Goal: Task Accomplishment & Management: Manage account settings

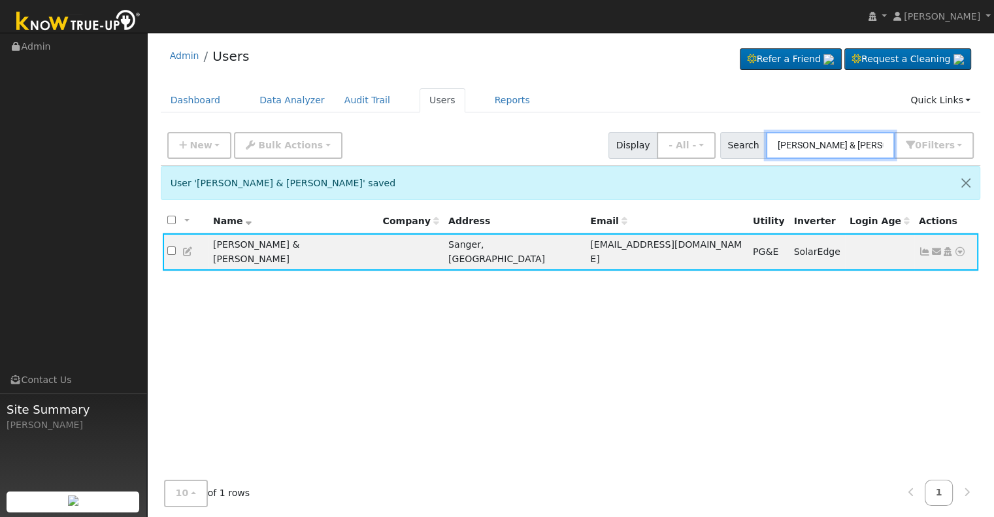
drag, startPoint x: 776, startPoint y: 141, endPoint x: 895, endPoint y: 125, distance: 120.6
click at [895, 125] on div "New Add User Quick Add Quick Connect Quick Convert Lead Bulk Actions Send Email…" at bounding box center [571, 145] width 820 height 40
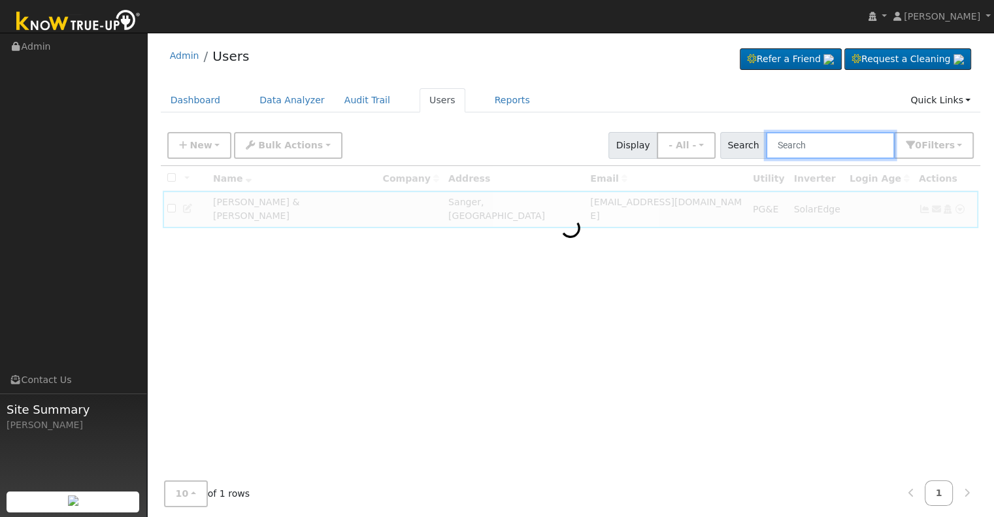
paste input "[PERSON_NAME]"
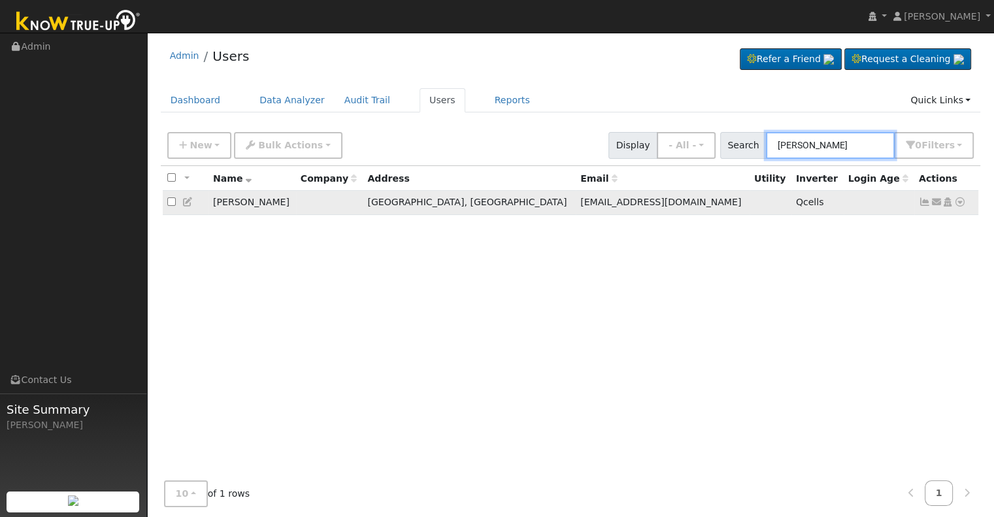
type input "[PERSON_NAME]"
click at [926, 205] on icon at bounding box center [925, 201] width 12 height 9
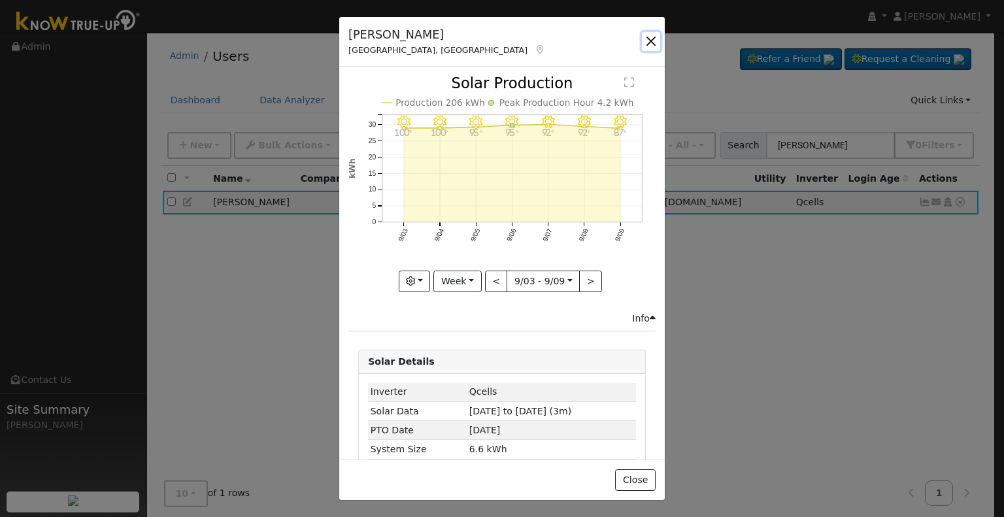
click at [648, 39] on button "button" at bounding box center [651, 41] width 18 height 18
